Goal: Information Seeking & Learning: Learn about a topic

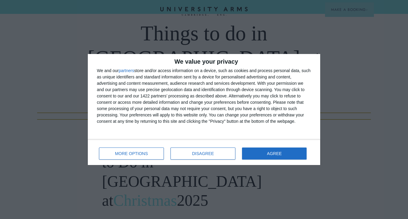
scroll to position [69, 0]
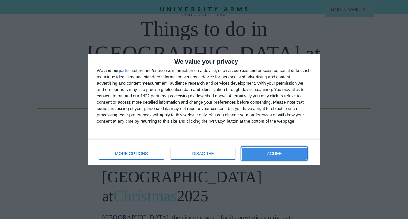
click at [273, 153] on span "AGREE" at bounding box center [274, 154] width 15 height 4
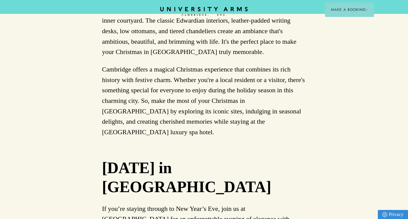
scroll to position [3226, 0]
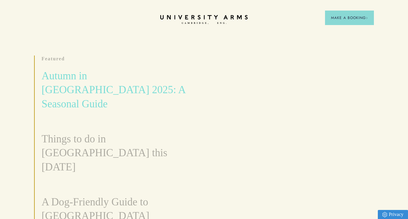
click at [85, 81] on h3 "Autumn in [GEOGRAPHIC_DATA] 2025: A Seasonal Guide" at bounding box center [116, 90] width 149 height 42
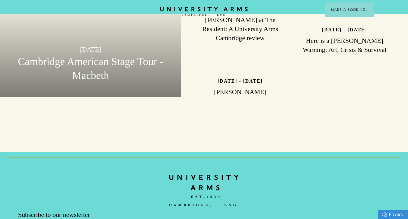
scroll to position [1189, 0]
